Goal: Transaction & Acquisition: Obtain resource

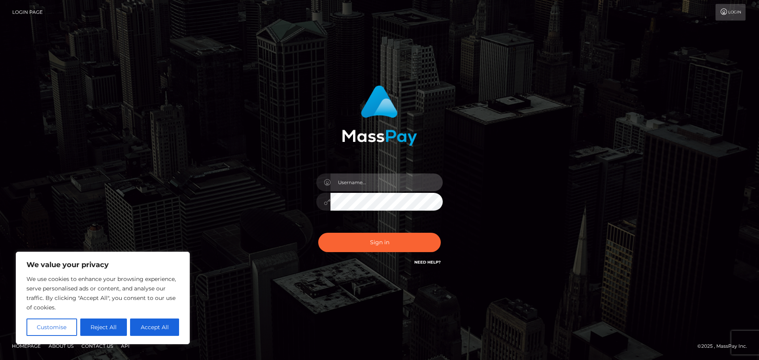
type input "[PERSON_NAME]"
click at [423, 231] on div "Sign in Need Help?" at bounding box center [380, 245] width 138 height 35
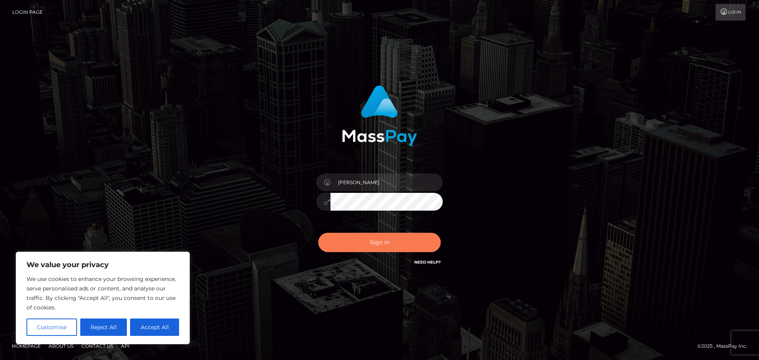
click at [420, 241] on button "Sign in" at bounding box center [379, 242] width 123 height 19
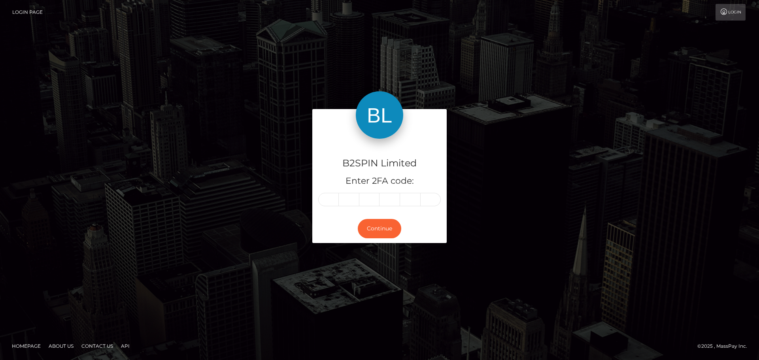
click at [332, 202] on input "text" at bounding box center [328, 199] width 21 height 13
type input "5"
type input "4"
type input "7"
type input "4"
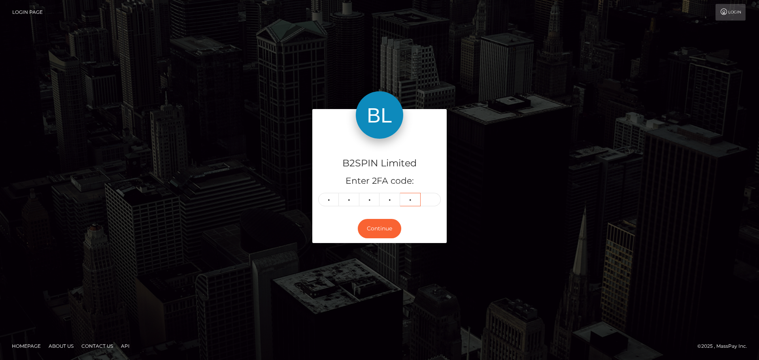
type input "4"
type input "7"
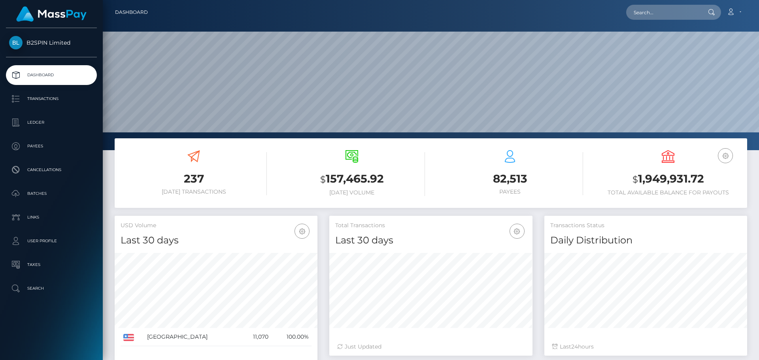
scroll to position [140, 203]
click at [27, 107] on link "Transactions" at bounding box center [51, 99] width 91 height 20
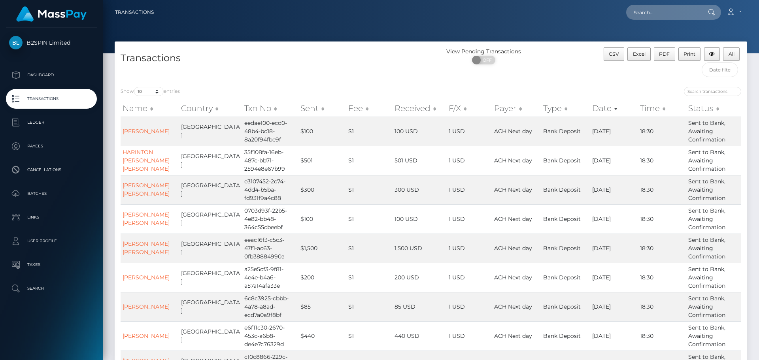
click at [150, 87] on div "Show 10 25 50 100 250 500 1,000 3,500 entries Name Country Txn No Sent Fee Rece…" at bounding box center [431, 261] width 633 height 361
click at [153, 91] on select "10 25 50 100 250 500 1,000 3,500" at bounding box center [149, 91] width 30 height 9
select select "3500"
click at [135, 87] on select "10 25 50 100 250 500 1,000 3,500" at bounding box center [149, 91] width 30 height 9
drag, startPoint x: 443, startPoint y: 16, endPoint x: 434, endPoint y: 14, distance: 9.2
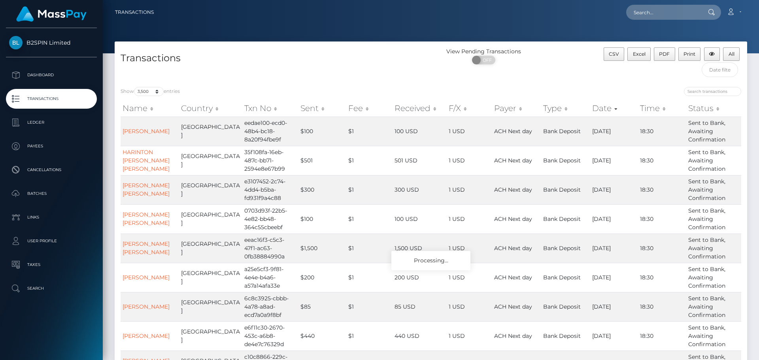
click at [434, 14] on div "Loading... Loading... Account Edit Profile Logout" at bounding box center [453, 12] width 587 height 17
click at [650, 52] on button "Excel" at bounding box center [639, 53] width 23 height 13
click at [650, 50] on button "Excel" at bounding box center [639, 53] width 23 height 13
